Goal: Information Seeking & Learning: Learn about a topic

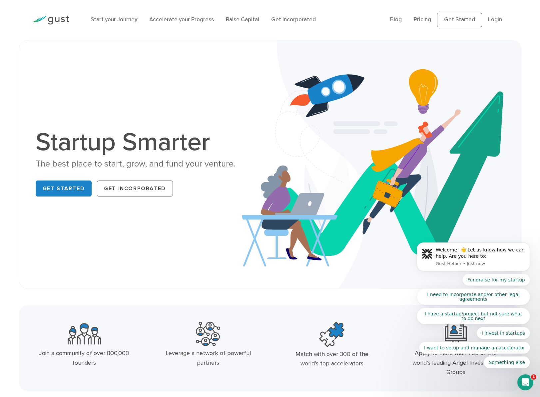
click at [431, 16] on li "Pricing" at bounding box center [421, 20] width 17 height 9
click at [427, 18] on link "Pricing" at bounding box center [421, 19] width 17 height 7
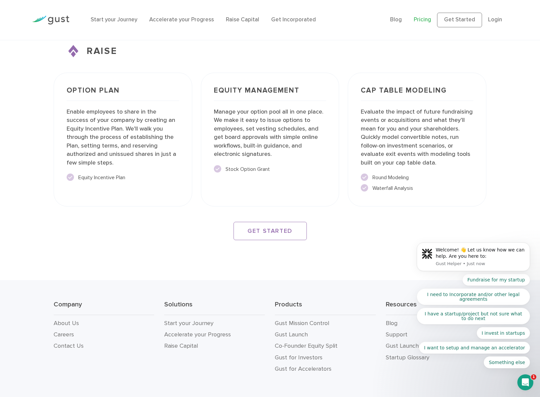
scroll to position [1025, 0]
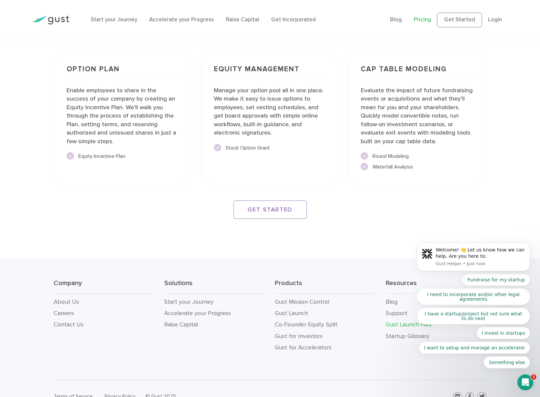
click at [407, 323] on link "Gust Launch FAQ" at bounding box center [408, 324] width 46 height 7
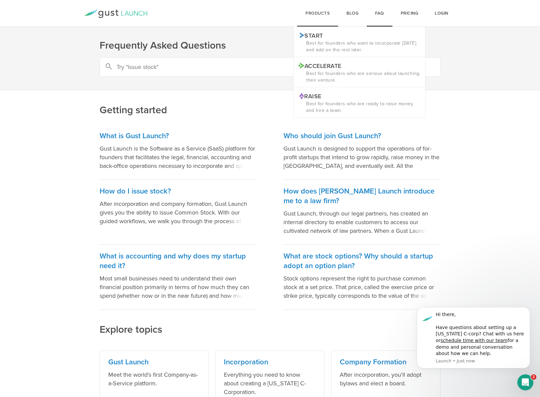
scroll to position [1, 0]
click at [318, 13] on div "products Start Logo START Best for founders who want to incorporate today and a…" at bounding box center [317, 13] width 41 height 27
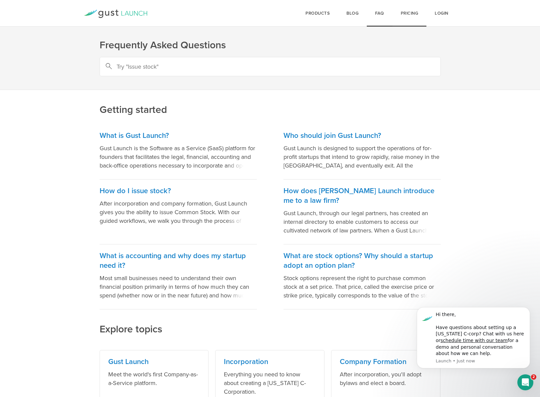
click at [410, 9] on link "Pricing" at bounding box center [409, 13] width 34 height 27
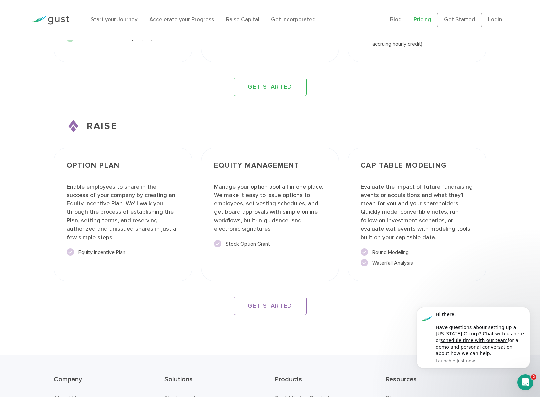
scroll to position [929, 0]
